Goal: Transaction & Acquisition: Purchase product/service

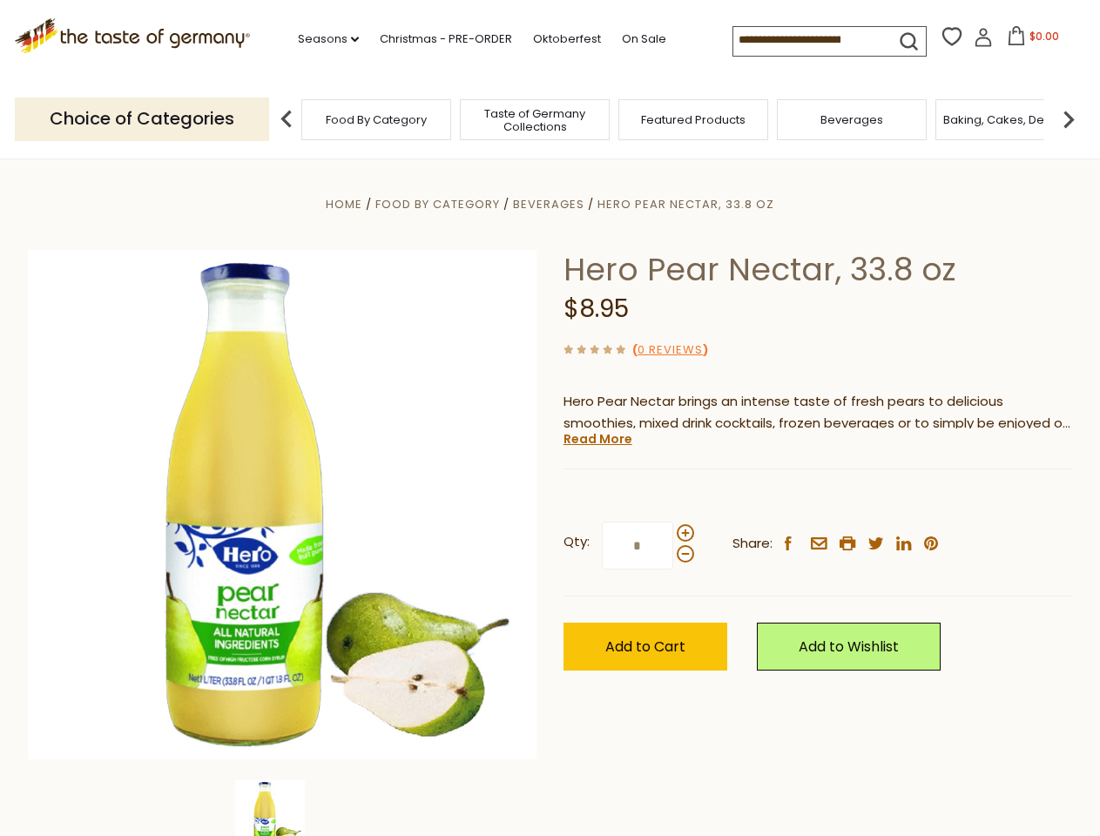
click at [549, 418] on div "Home Food By Category [GEOGRAPHIC_DATA] Hero Pear Nectar, 33.8 oz Hero Pear Nec…" at bounding box center [550, 528] width 1071 height 670
click at [321, 39] on link "Seasons dropdown_arrow" at bounding box center [328, 39] width 61 height 19
click at [808, 40] on input at bounding box center [806, 39] width 147 height 24
click at [1029, 41] on span "$0.00" at bounding box center [1044, 36] width 30 height 15
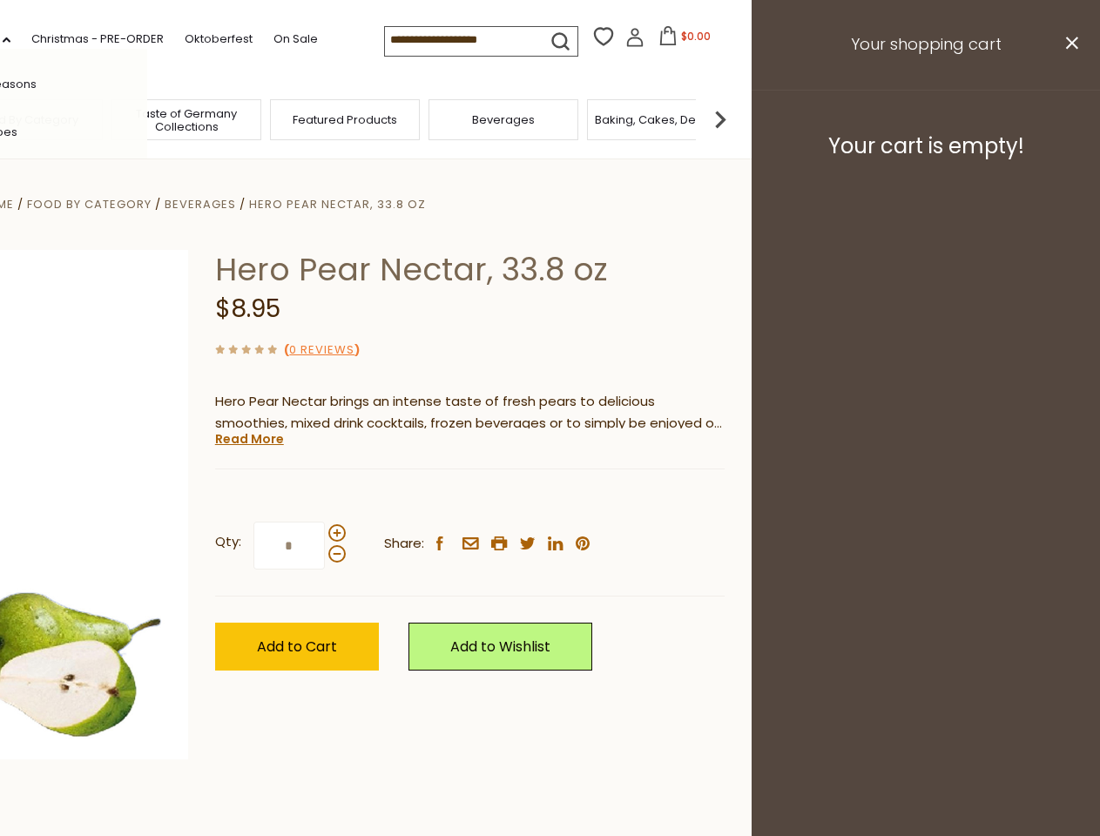
click at [147, 118] on div "All Seasons Recipes Game Day [DATE] [DATE] [DATE][PERSON_NAME] [DATE] Springfes…" at bounding box center [48, 418] width 198 height 738
click at [1068, 118] on footer "Your cart is empty!" at bounding box center [925, 146] width 348 height 112
click at [549, 497] on div "Qty: * Share: facebook email printer twitter linkedin pinterest" at bounding box center [469, 545] width 509 height 101
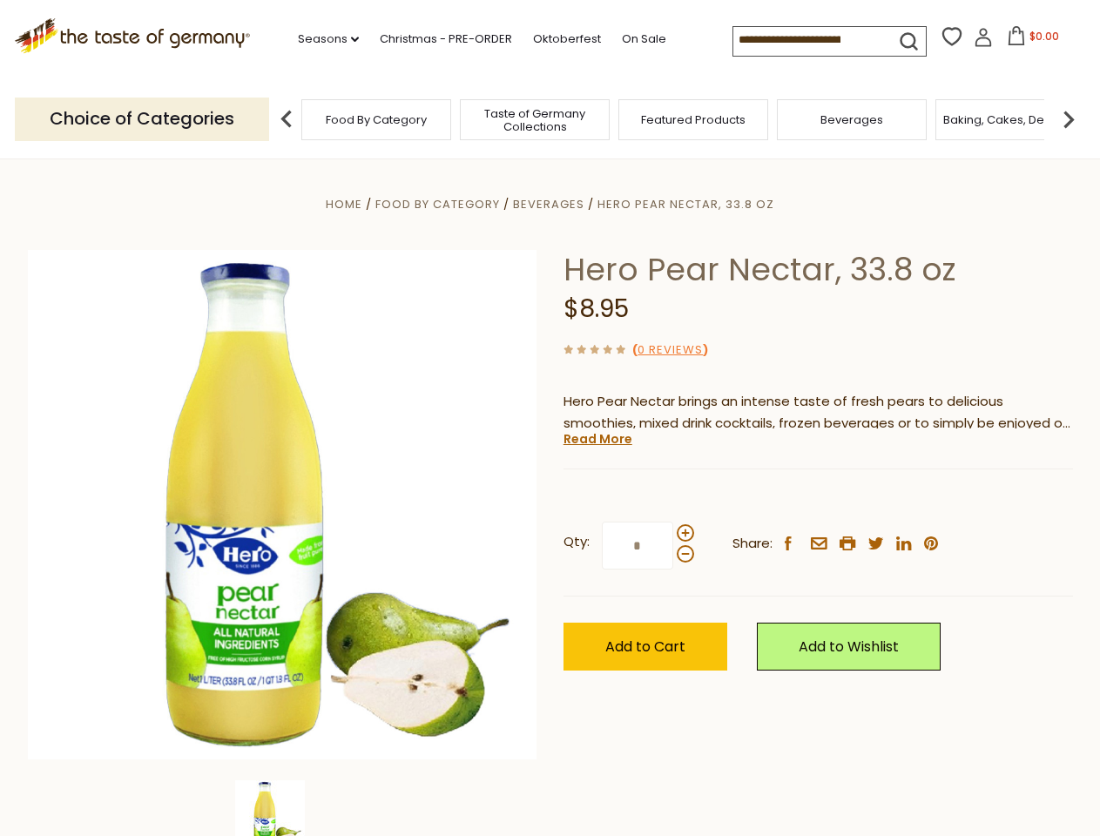
click at [282, 808] on div "Home Food By Category [GEOGRAPHIC_DATA] Hero Pear Nectar, 33.8 oz Hero Pear Nec…" at bounding box center [550, 528] width 1071 height 670
click at [282, 808] on img at bounding box center [270, 815] width 70 height 70
click at [596, 439] on link "Read More" at bounding box center [597, 438] width 69 height 17
